Goal: Task Accomplishment & Management: Use online tool/utility

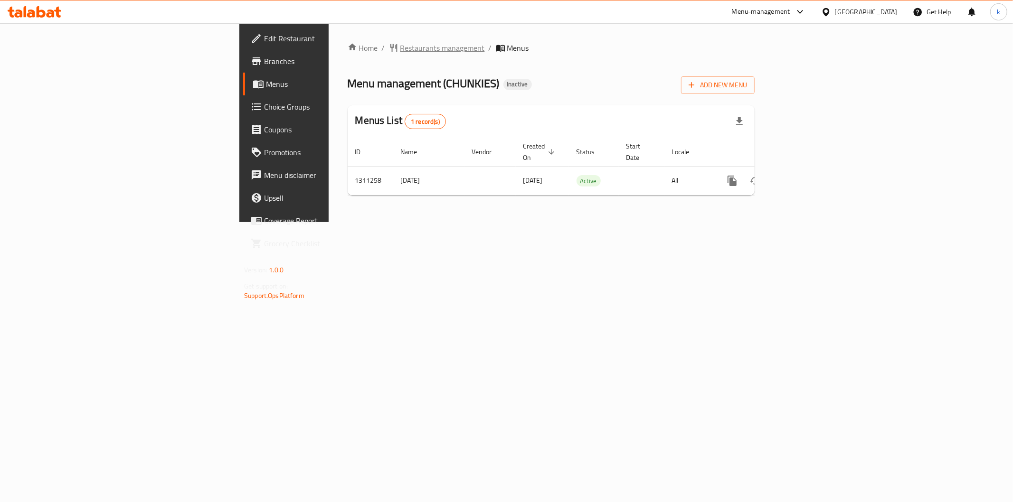
click at [400, 46] on span "Restaurants management" at bounding box center [442, 47] width 85 height 11
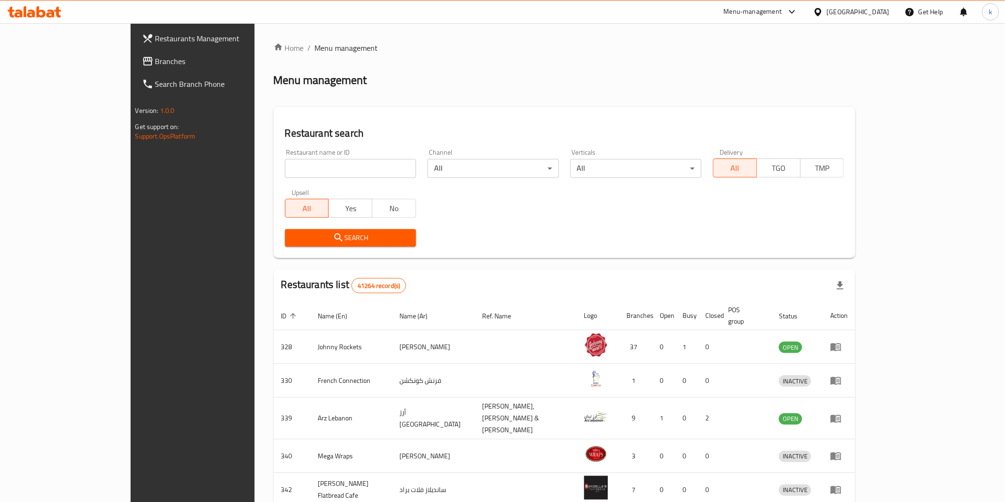
click at [285, 168] on input "search" at bounding box center [350, 168] width 131 height 19
paste input "776973"
type input "776973"
click at [329, 105] on div "Home / Menu management Menu management Restaurant search Restaurant name or ID …" at bounding box center [565, 375] width 582 height 666
click at [134, 53] on link "Branches" at bounding box center [216, 61] width 164 height 23
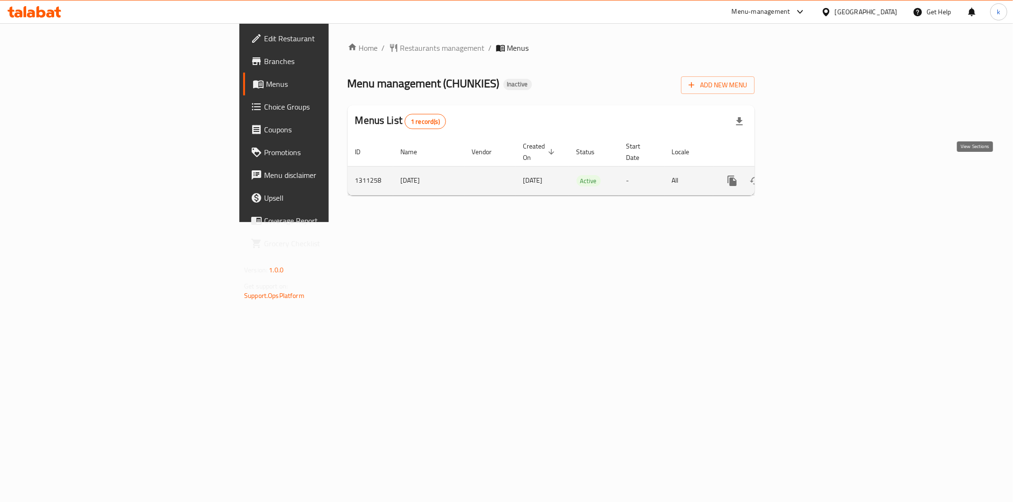
click at [812, 171] on link "enhanced table" at bounding box center [800, 181] width 23 height 23
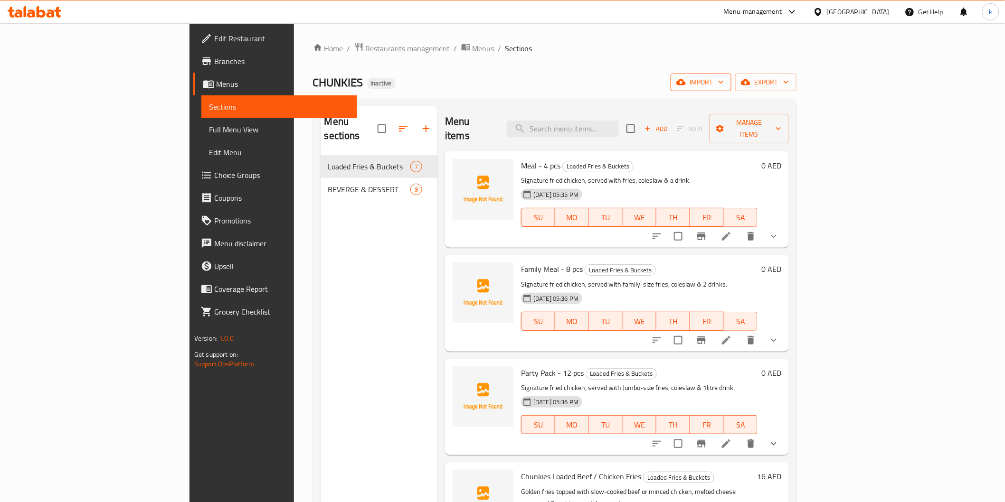
click at [724, 86] on span "import" at bounding box center [701, 82] width 46 height 12
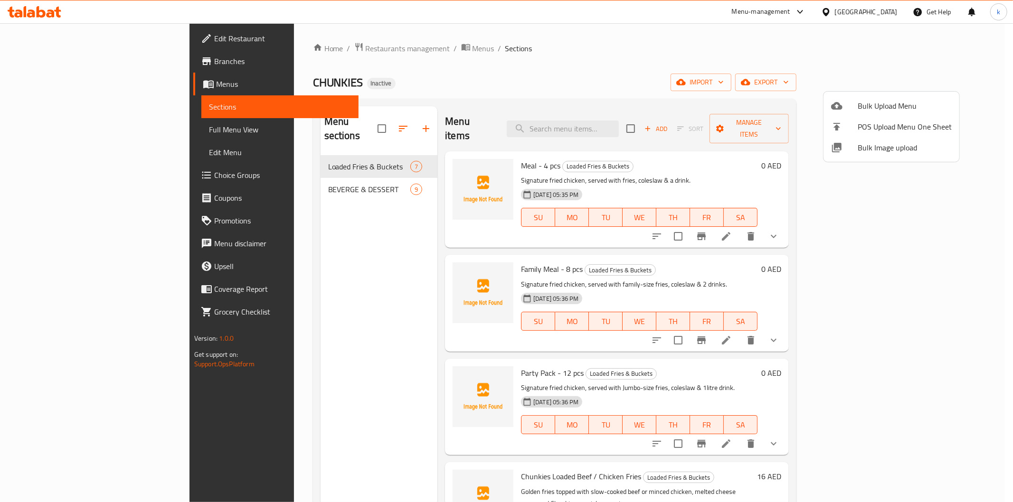
click at [890, 153] on span "Bulk Image upload" at bounding box center [905, 147] width 94 height 11
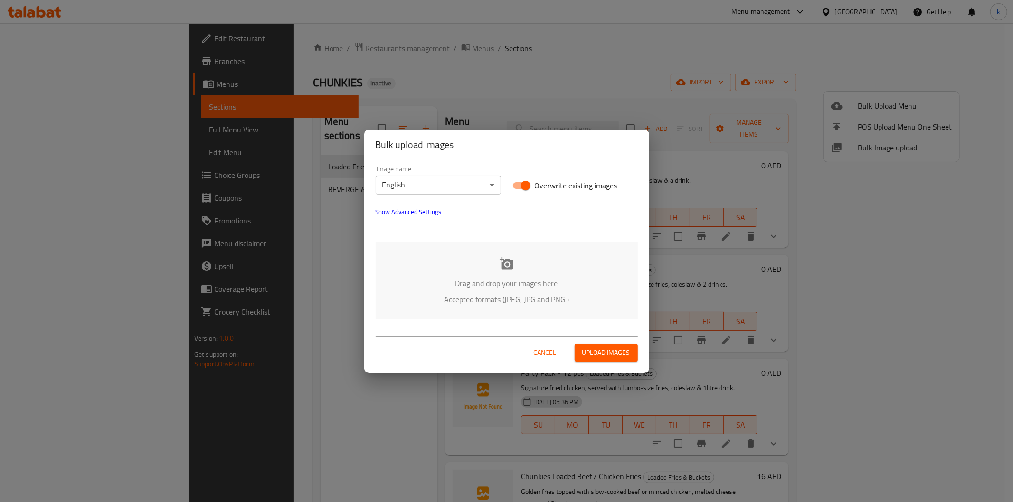
click at [619, 98] on div "Bulk upload images Image name English ​ Overwrite existing images Show Advanced…" at bounding box center [506, 251] width 1013 height 502
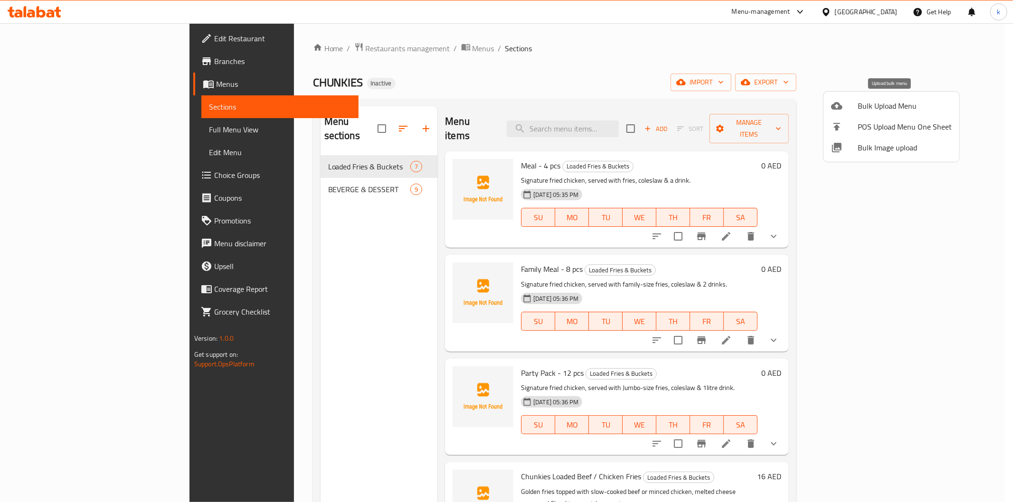
click at [871, 106] on span "Bulk Upload Menu" at bounding box center [905, 105] width 94 height 11
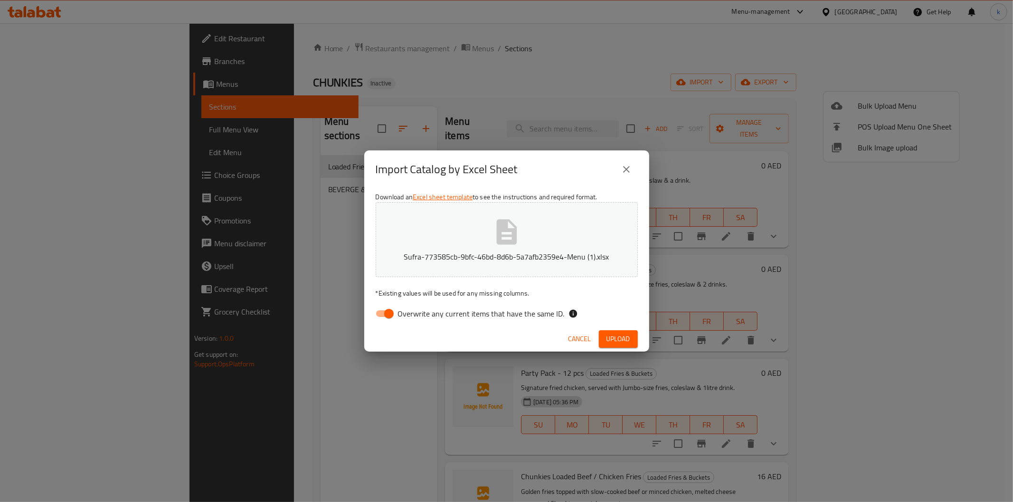
click at [380, 310] on input "Overwrite any current items that have the same ID." at bounding box center [389, 314] width 54 height 18
checkbox input "false"
click at [622, 341] on span "Upload" at bounding box center [618, 339] width 24 height 12
click at [626, 171] on icon "close" at bounding box center [626, 169] width 11 height 11
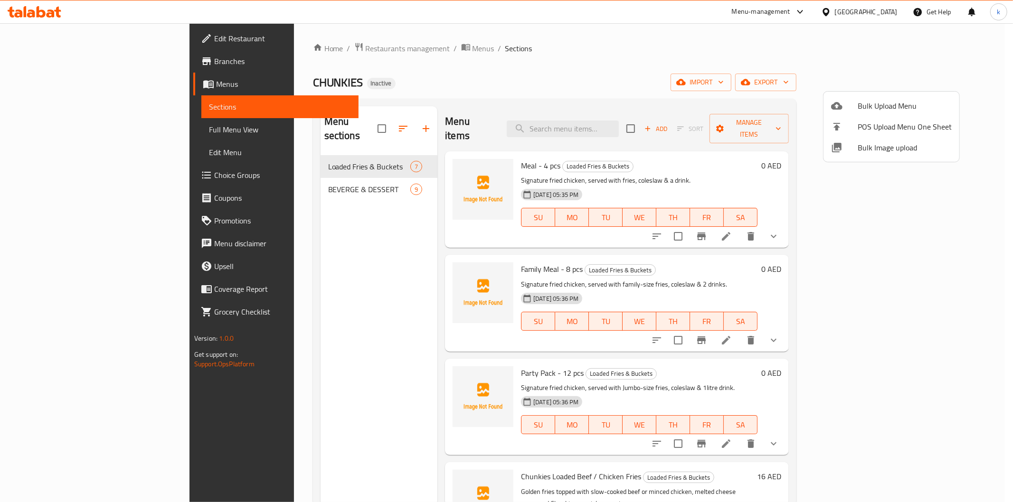
click at [885, 101] on span "Bulk Upload Menu" at bounding box center [905, 105] width 94 height 11
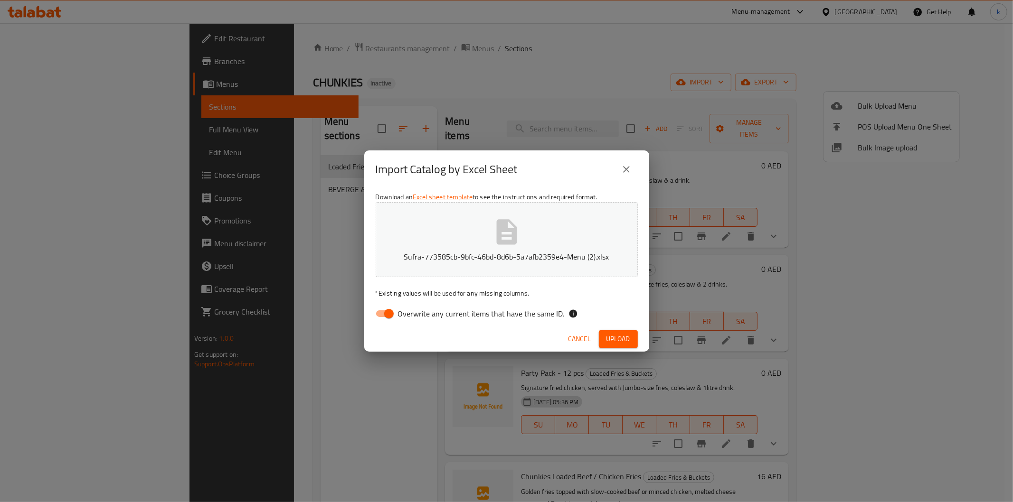
click at [421, 319] on span "Overwrite any current items that have the same ID." at bounding box center [481, 313] width 167 height 11
click at [416, 319] on input "Overwrite any current items that have the same ID." at bounding box center [389, 314] width 54 height 18
checkbox input "false"
click at [621, 339] on span "Upload" at bounding box center [618, 339] width 24 height 12
click at [627, 169] on icon "close" at bounding box center [626, 169] width 7 height 7
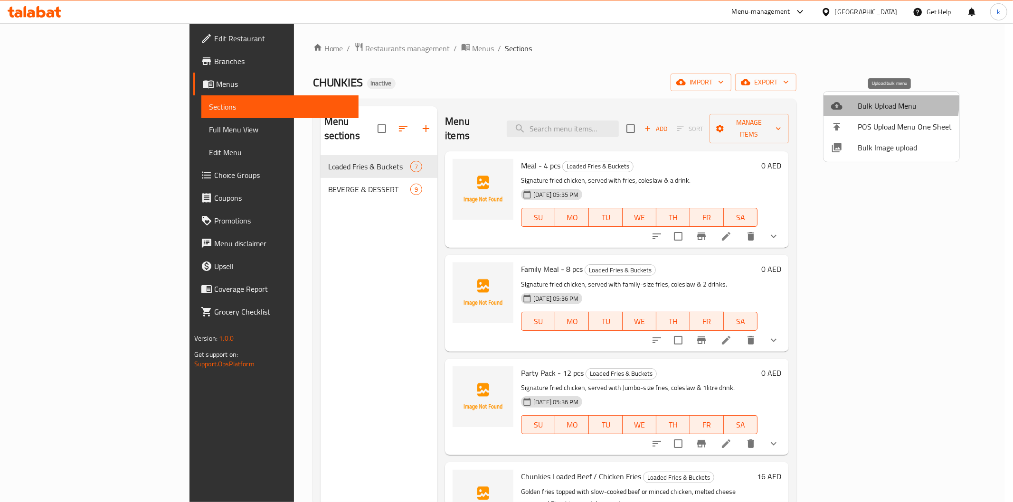
click at [852, 102] on div at bounding box center [844, 105] width 27 height 11
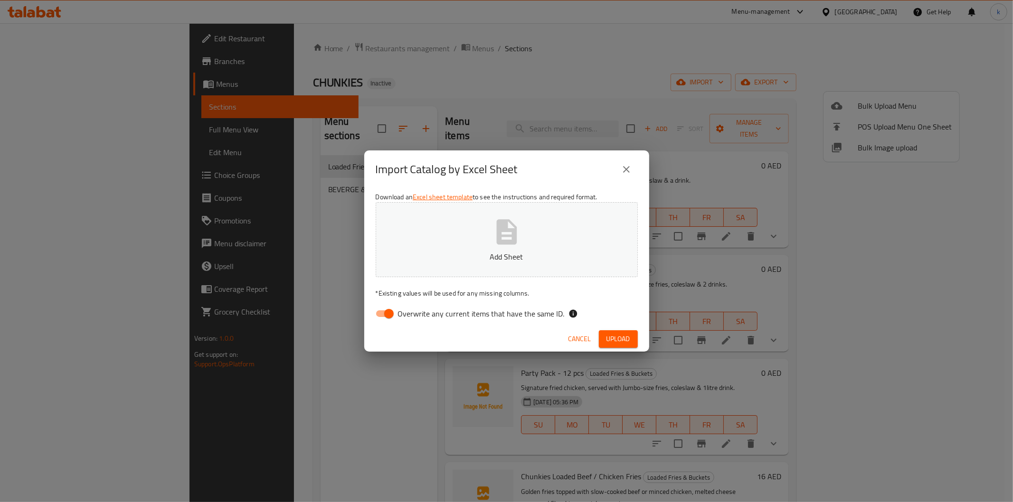
click at [399, 314] on span "Overwrite any current items that have the same ID." at bounding box center [481, 313] width 167 height 11
click at [399, 314] on input "Overwrite any current items that have the same ID." at bounding box center [389, 314] width 54 height 18
checkbox input "false"
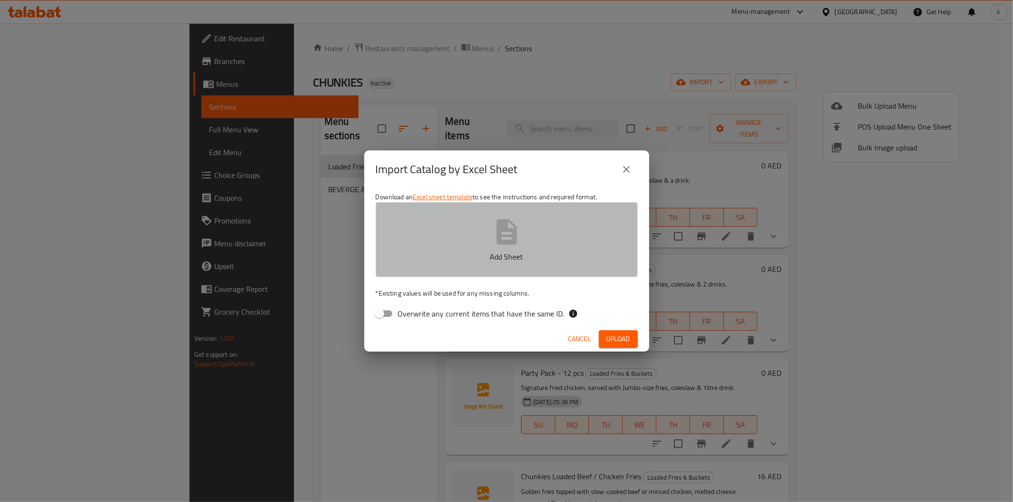
click at [439, 274] on button "Add Sheet" at bounding box center [507, 239] width 262 height 75
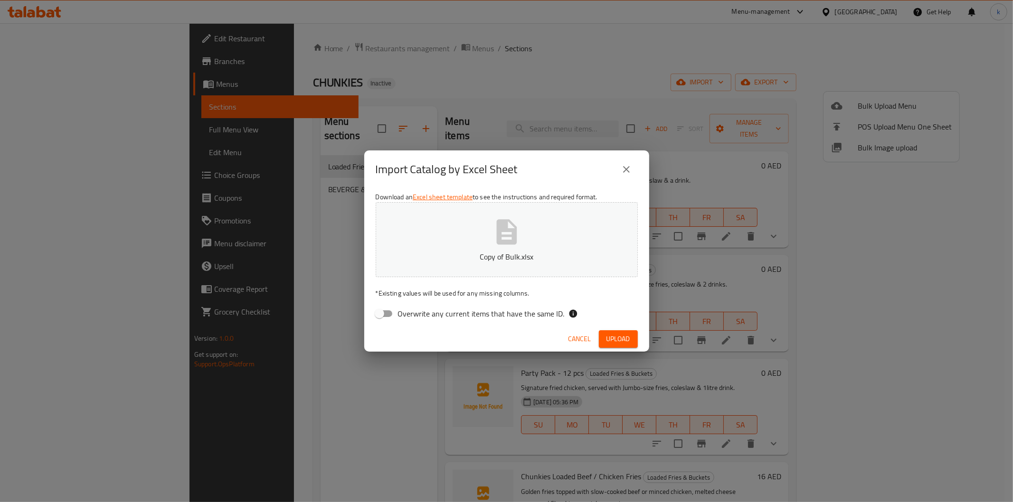
click at [611, 338] on span "Upload" at bounding box center [618, 339] width 24 height 12
click at [633, 169] on button "close" at bounding box center [626, 169] width 23 height 23
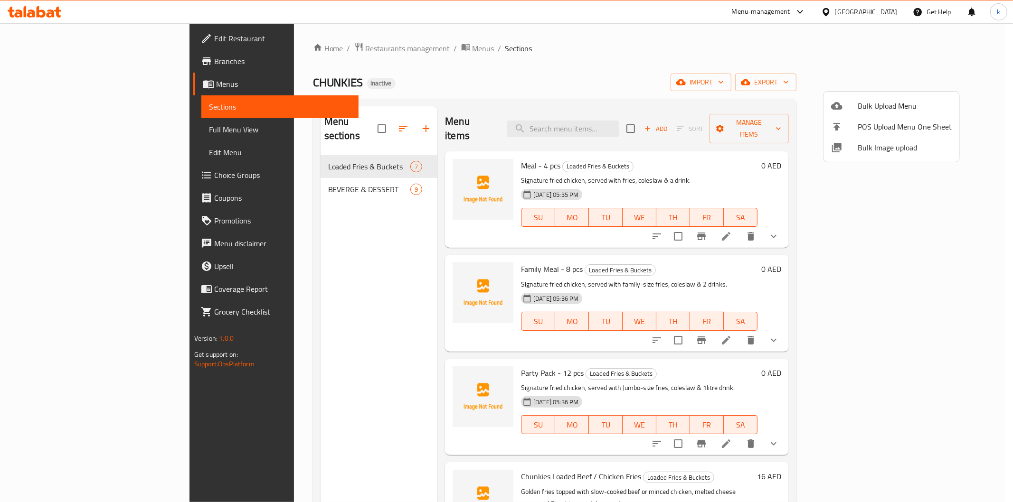
click at [810, 84] on div at bounding box center [506, 251] width 1013 height 502
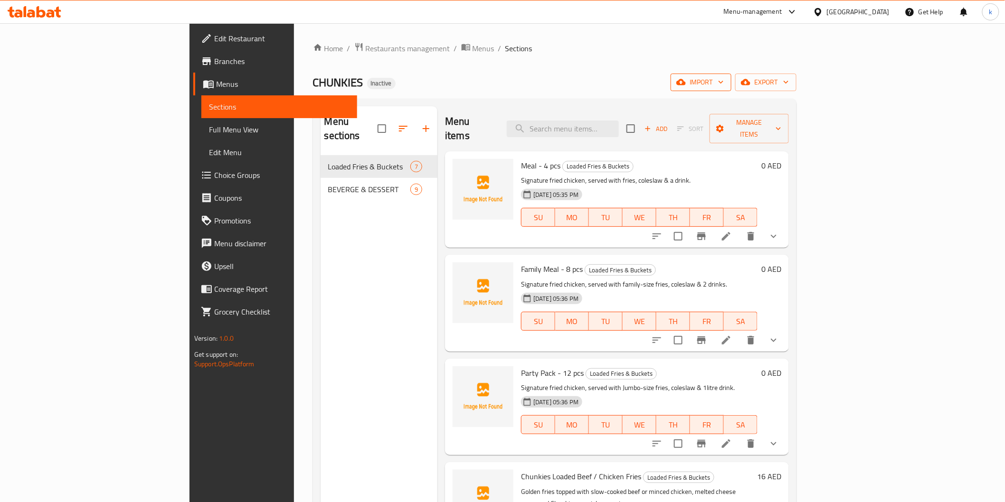
click at [731, 84] on button "import" at bounding box center [700, 83] width 61 height 18
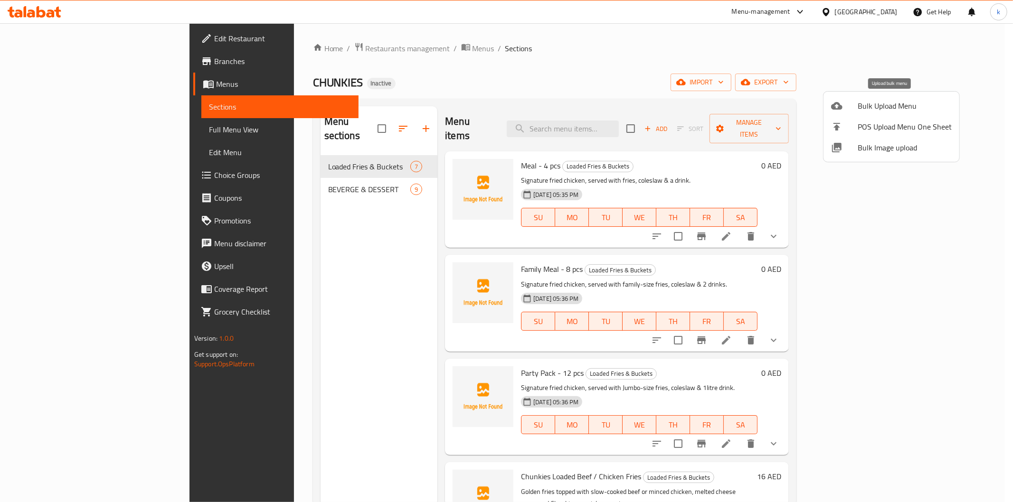
click at [862, 111] on span "Bulk Upload Menu" at bounding box center [905, 105] width 94 height 11
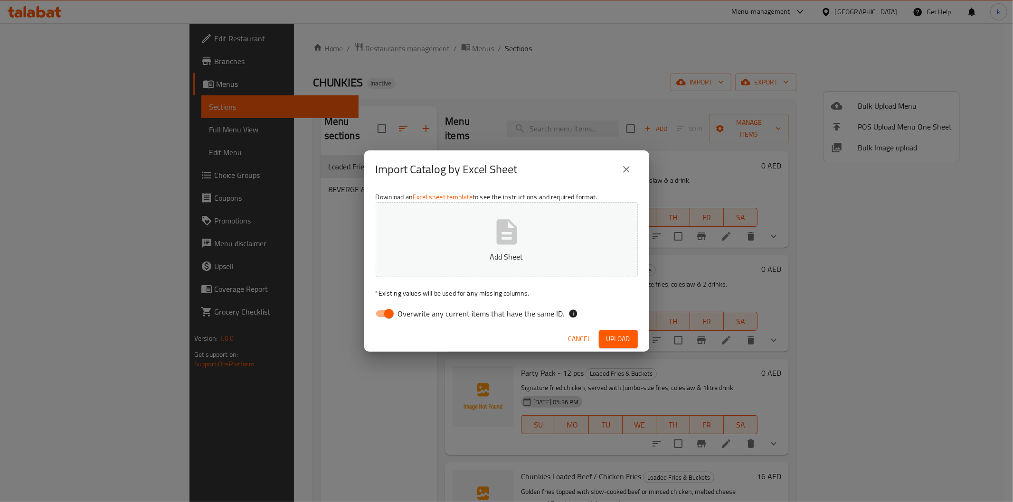
click at [400, 321] on label "Overwrite any current items that have the same ID." at bounding box center [467, 314] width 194 height 18
click at [400, 321] on input "Overwrite any current items that have the same ID." at bounding box center [389, 314] width 54 height 18
click at [452, 257] on p "Add Sheet" at bounding box center [506, 256] width 233 height 11
click at [618, 343] on span "Upload" at bounding box center [618, 339] width 24 height 12
click at [387, 317] on input "Overwrite any current items that have the same ID." at bounding box center [379, 314] width 54 height 18
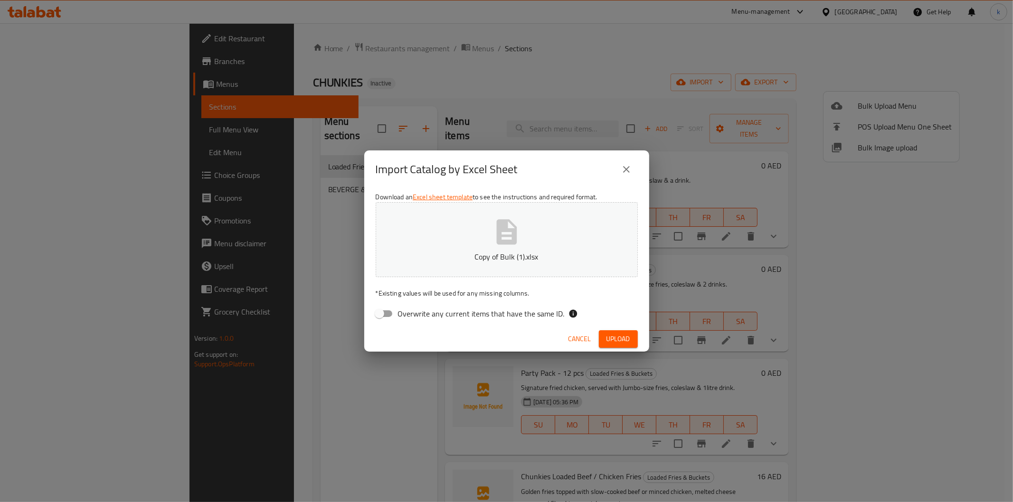
checkbox input "true"
click at [610, 338] on span "Upload" at bounding box center [618, 339] width 24 height 12
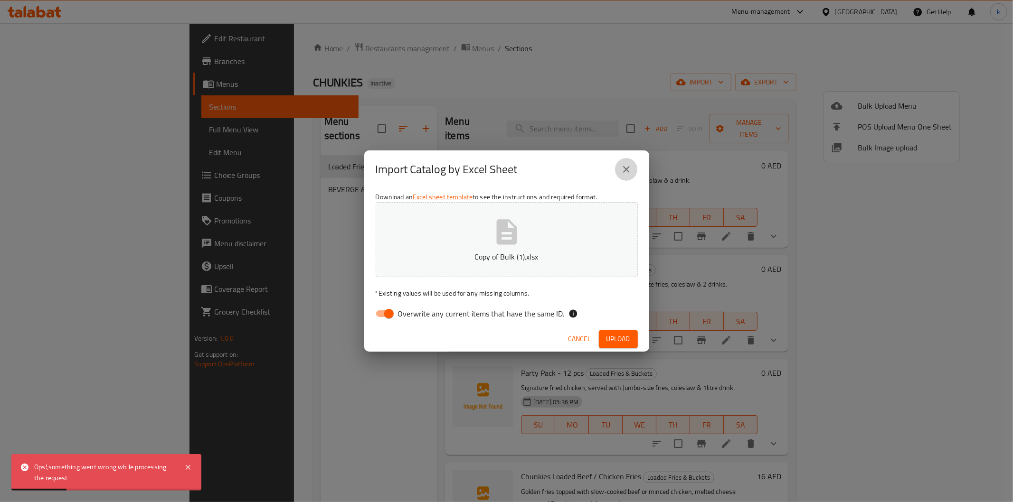
click at [624, 172] on icon "close" at bounding box center [626, 169] width 7 height 7
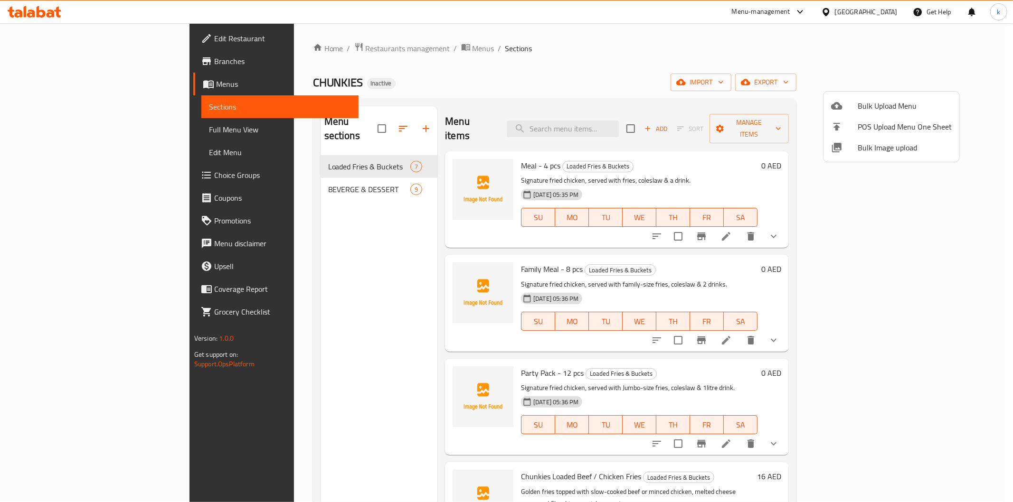
click at [601, 71] on div at bounding box center [506, 251] width 1013 height 502
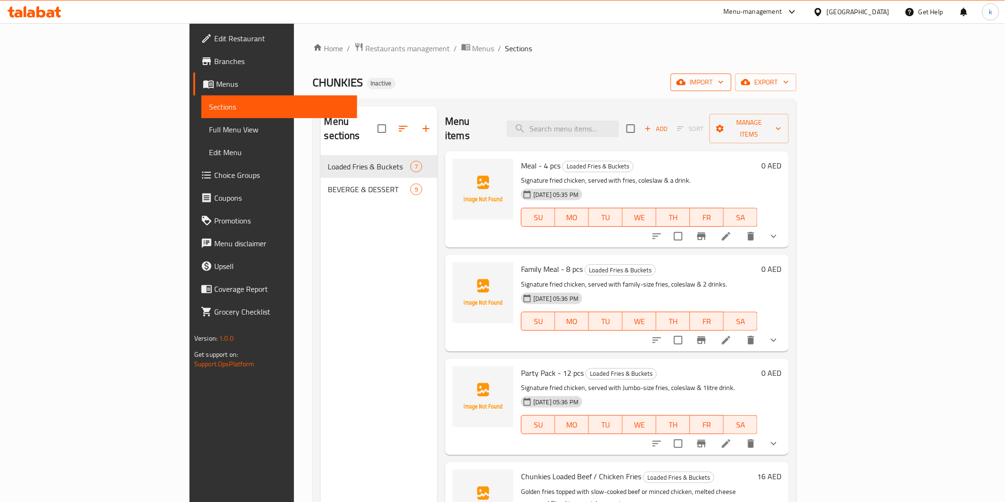
click at [686, 86] on icon "button" at bounding box center [680, 81] width 9 height 9
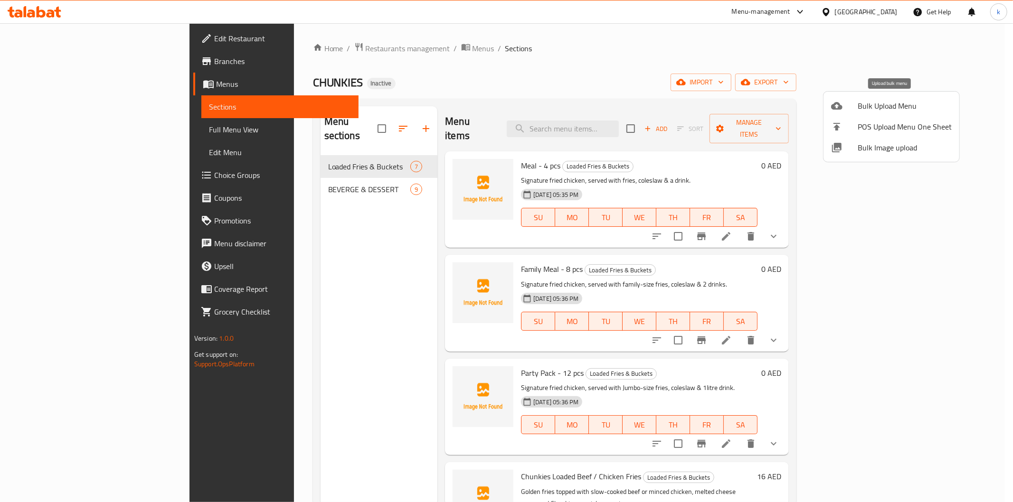
click at [865, 102] on span "Bulk Upload Menu" at bounding box center [905, 105] width 94 height 11
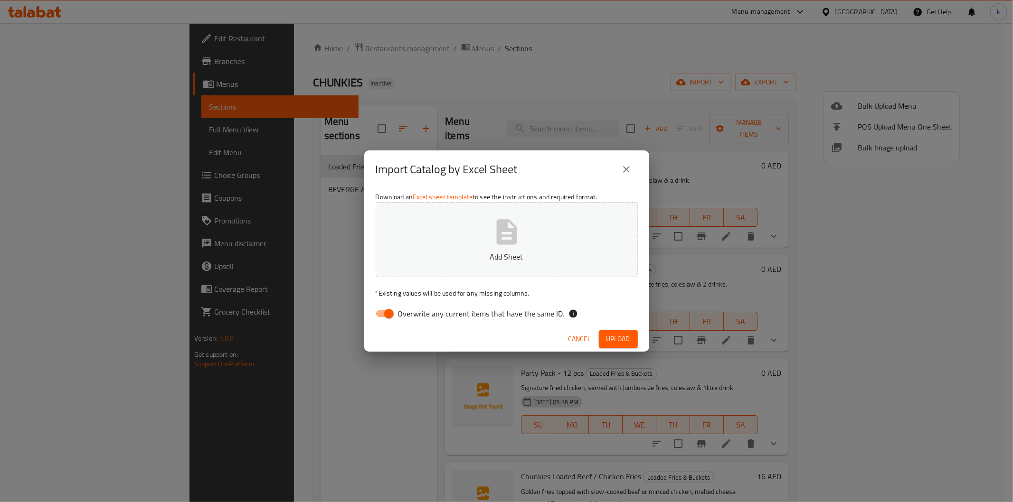
click at [381, 310] on input "Overwrite any current items that have the same ID." at bounding box center [389, 314] width 54 height 18
checkbox input "false"
click at [508, 241] on icon "button" at bounding box center [506, 231] width 20 height 25
click at [618, 338] on span "Upload" at bounding box center [618, 339] width 24 height 12
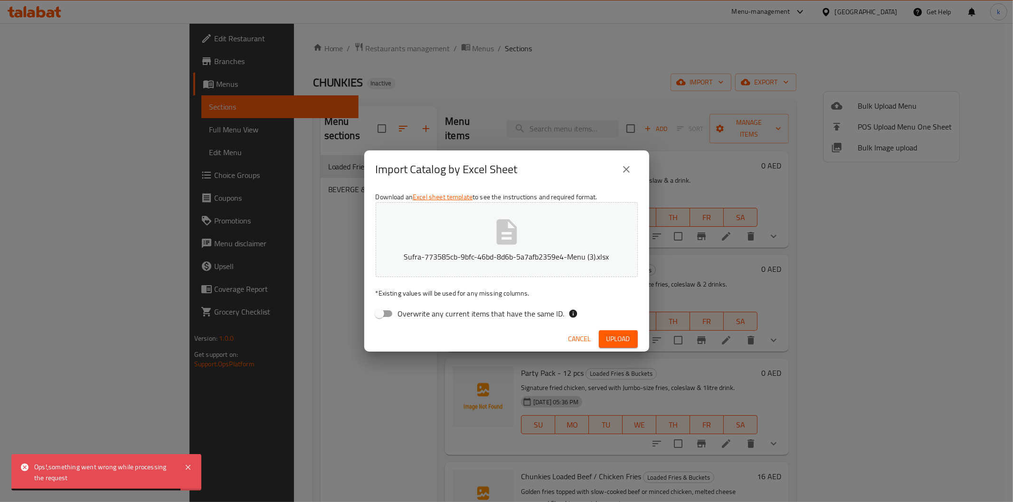
click at [566, 343] on button "Cancel" at bounding box center [580, 339] width 30 height 18
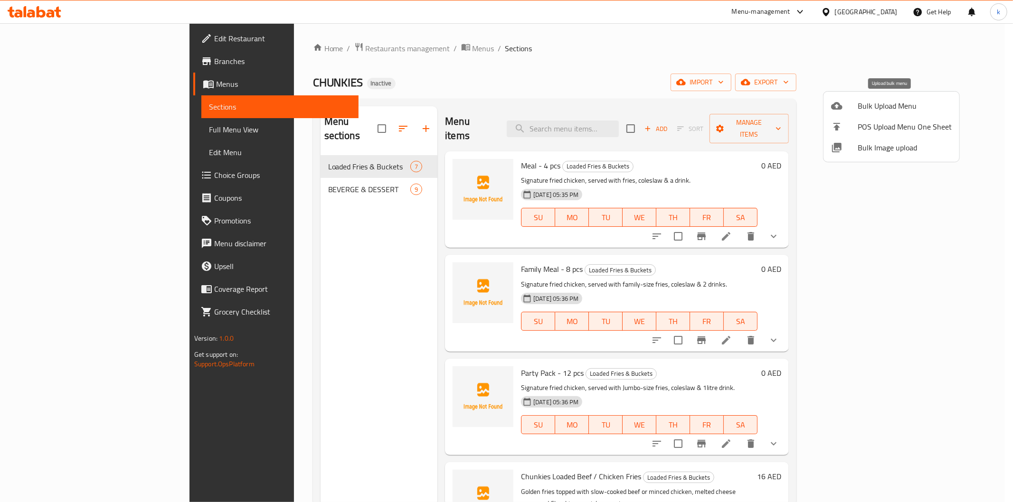
click at [879, 106] on span "Bulk Upload Menu" at bounding box center [905, 105] width 94 height 11
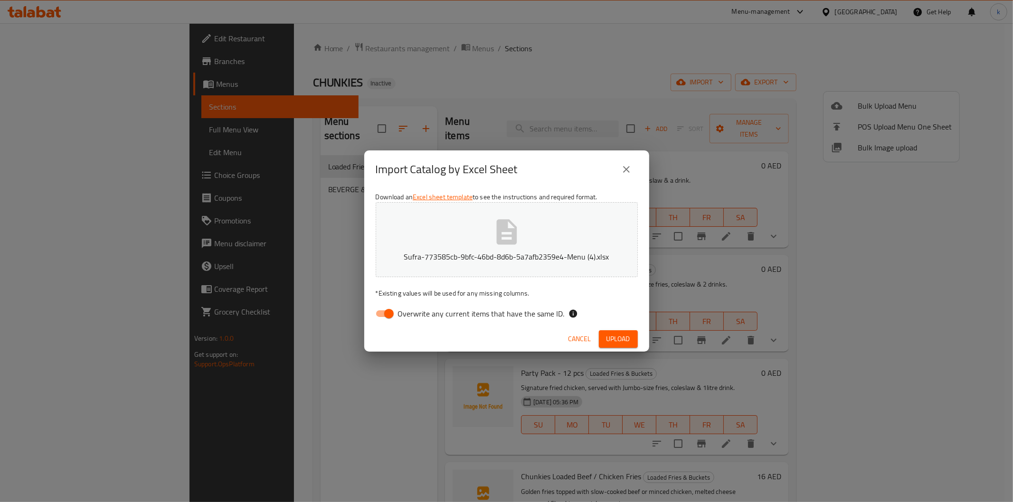
click at [380, 312] on input "Overwrite any current items that have the same ID." at bounding box center [389, 314] width 54 height 18
click at [631, 332] on button "Upload" at bounding box center [618, 339] width 39 height 18
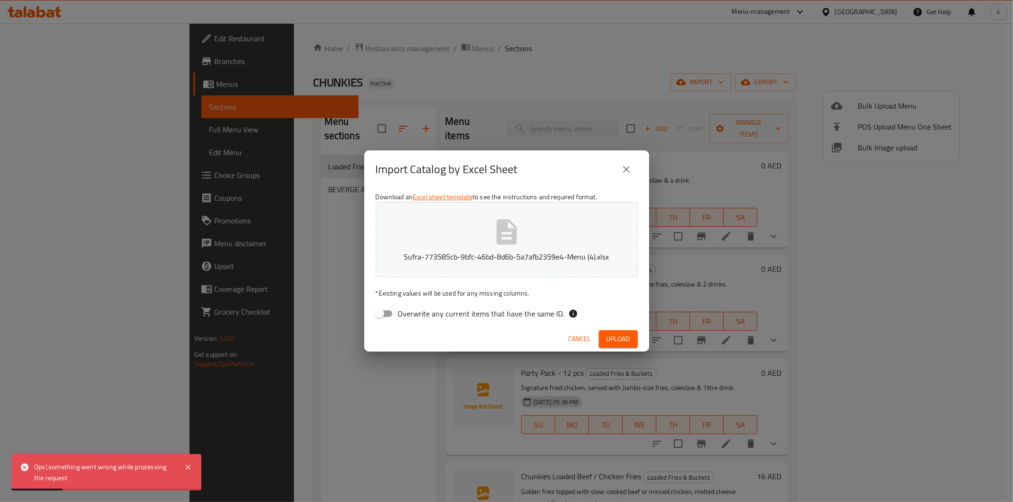
click at [382, 316] on input "Overwrite any current items that have the same ID." at bounding box center [379, 314] width 54 height 18
checkbox input "true"
click at [608, 336] on span "Upload" at bounding box center [618, 339] width 24 height 12
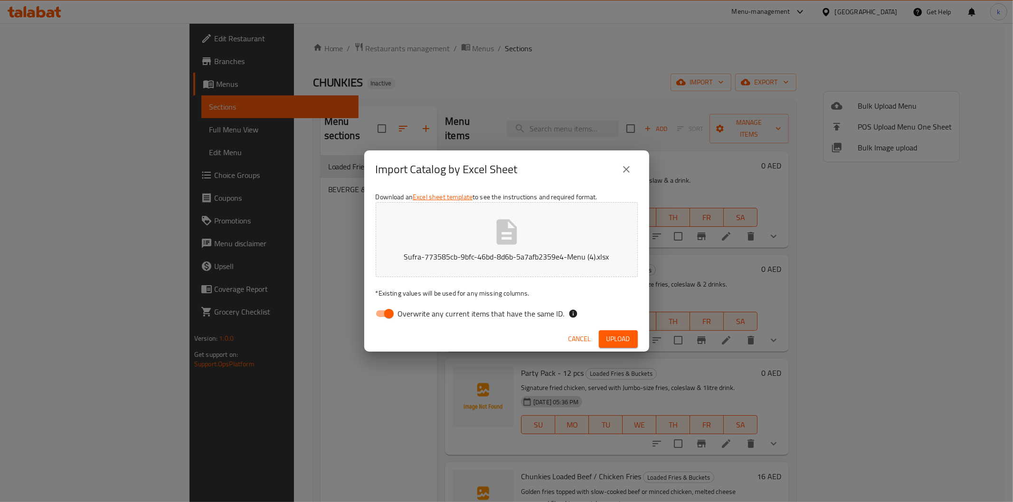
click at [627, 167] on icon "close" at bounding box center [626, 169] width 11 height 11
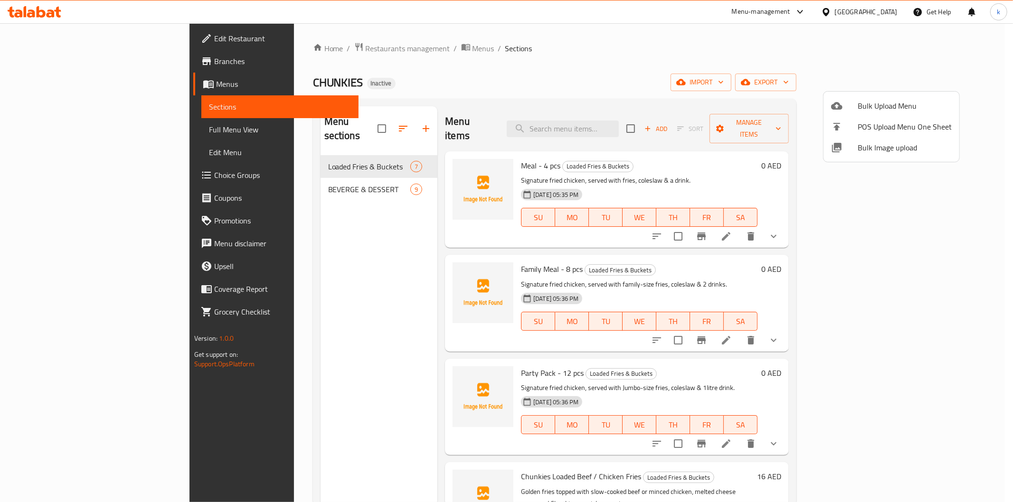
drag, startPoint x: 818, startPoint y: 64, endPoint x: 830, endPoint y: 64, distance: 11.4
click at [818, 64] on div at bounding box center [506, 251] width 1013 height 502
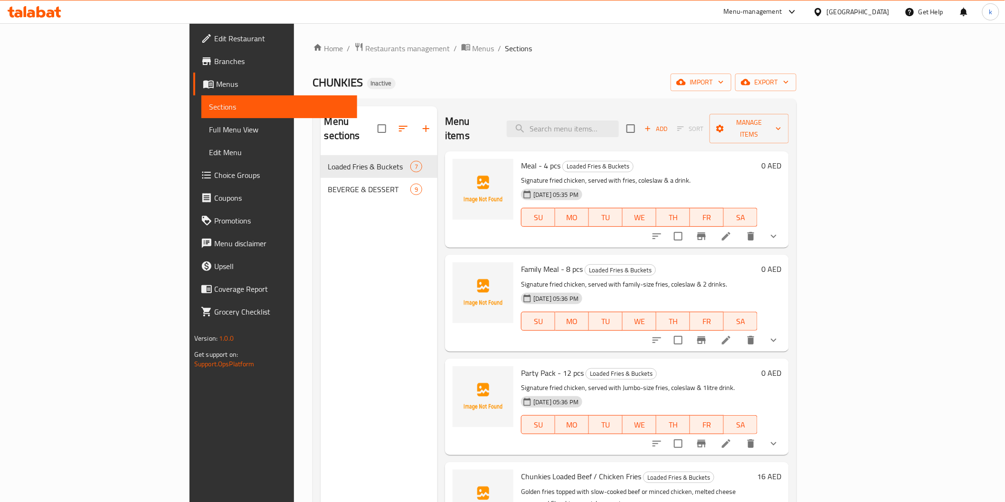
drag, startPoint x: 679, startPoint y: 87, endPoint x: 689, endPoint y: 87, distance: 10.4
click at [679, 87] on div "CHUNKIES Inactive import export" at bounding box center [554, 83] width 483 height 18
click at [686, 86] on icon "button" at bounding box center [680, 81] width 9 height 9
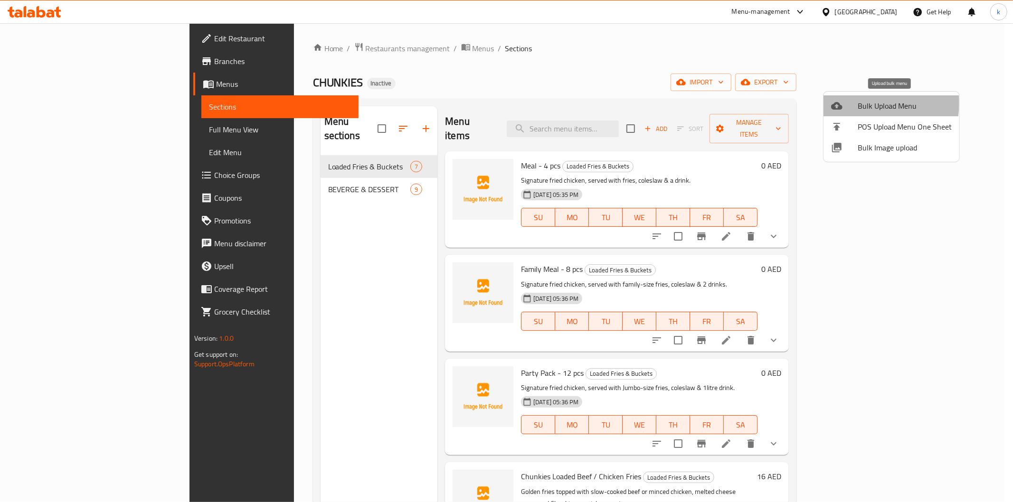
click at [858, 103] on span "Bulk Upload Menu" at bounding box center [905, 105] width 94 height 11
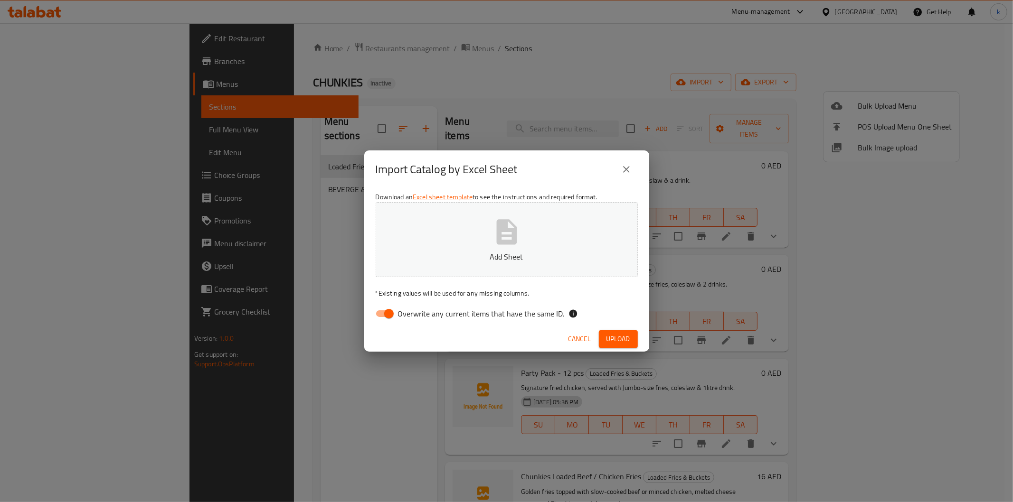
click at [392, 317] on input "Overwrite any current items that have the same ID." at bounding box center [389, 314] width 54 height 18
checkbox input "false"
click at [444, 259] on p "Add Sheet" at bounding box center [506, 256] width 233 height 11
click at [606, 339] on span "Upload" at bounding box center [618, 339] width 24 height 12
click at [622, 172] on icon "close" at bounding box center [626, 169] width 11 height 11
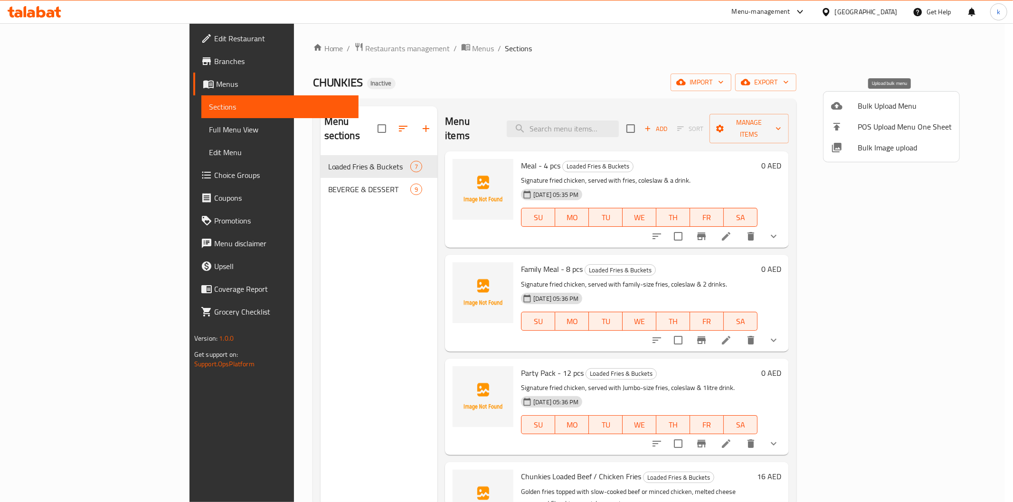
click at [849, 108] on div at bounding box center [844, 105] width 27 height 11
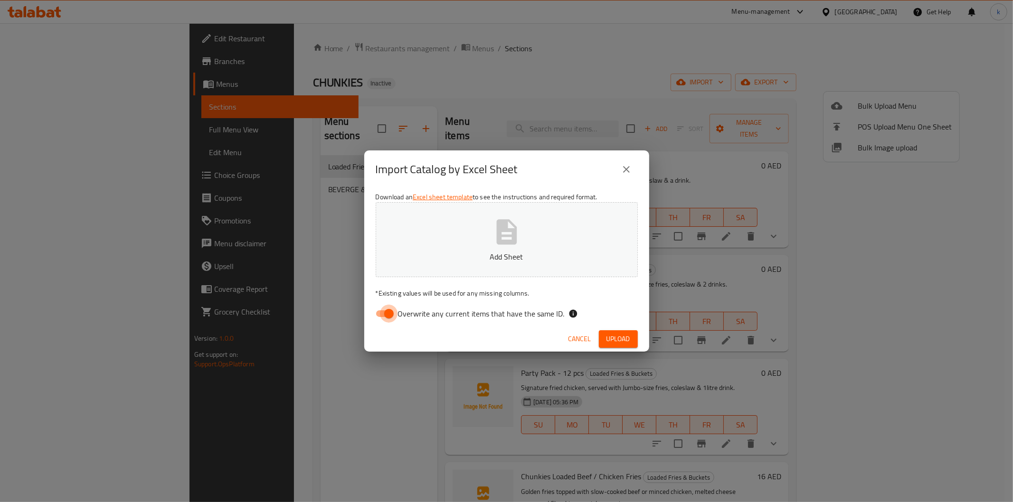
click at [390, 311] on input "Overwrite any current items that have the same ID." at bounding box center [389, 314] width 54 height 18
checkbox input "false"
click at [433, 234] on button "Add Sheet" at bounding box center [507, 239] width 262 height 75
click at [623, 340] on span "Upload" at bounding box center [618, 339] width 24 height 12
click at [625, 338] on span "Upload" at bounding box center [618, 339] width 24 height 12
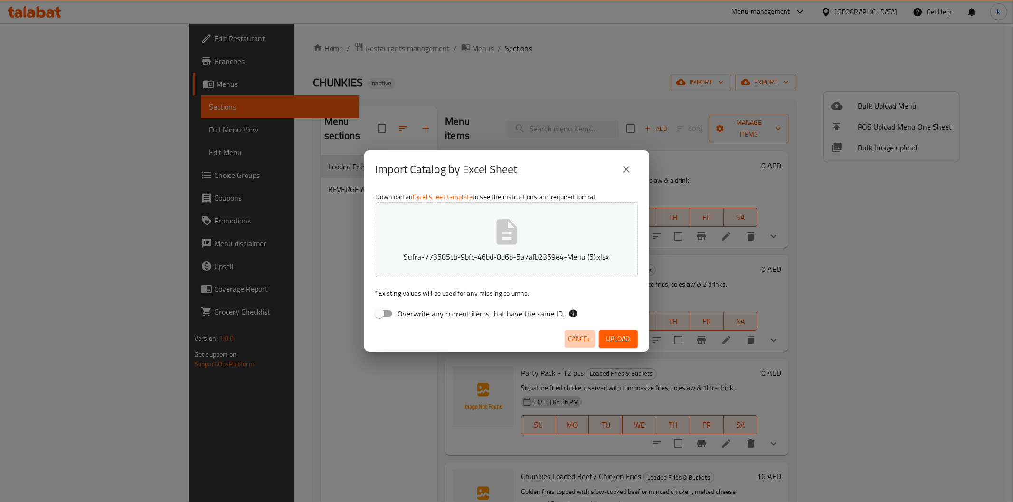
click at [572, 340] on span "Cancel" at bounding box center [579, 339] width 23 height 12
